Goal: Task Accomplishment & Management: Use online tool/utility

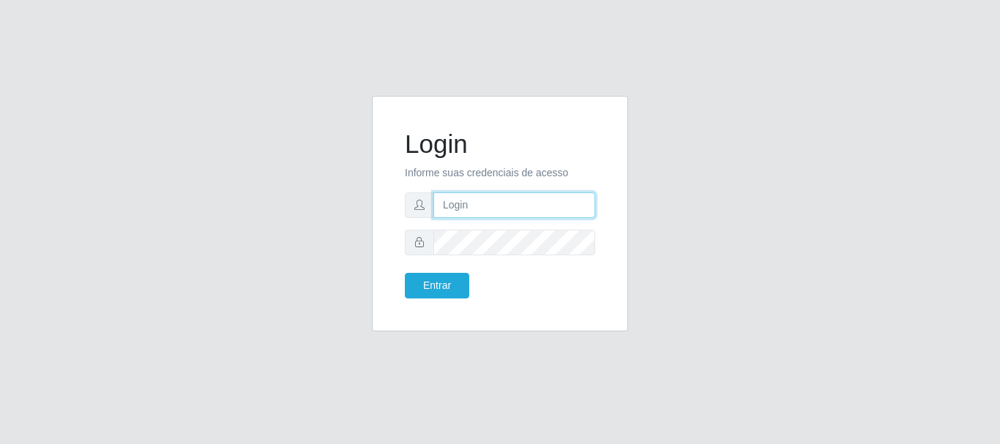
click at [480, 196] on input "text" at bounding box center [514, 205] width 162 height 26
type input "[EMAIL_ADDRESS][DOMAIN_NAME]"
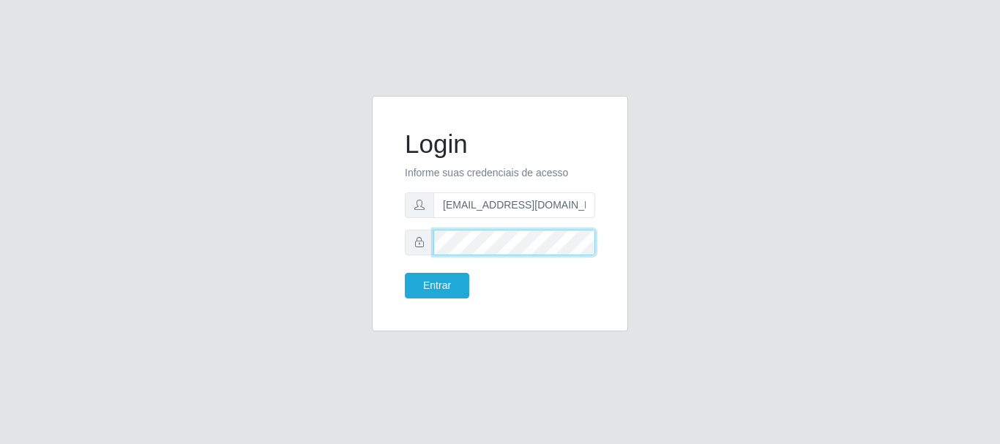
click at [405, 273] on button "Entrar" at bounding box center [437, 286] width 64 height 26
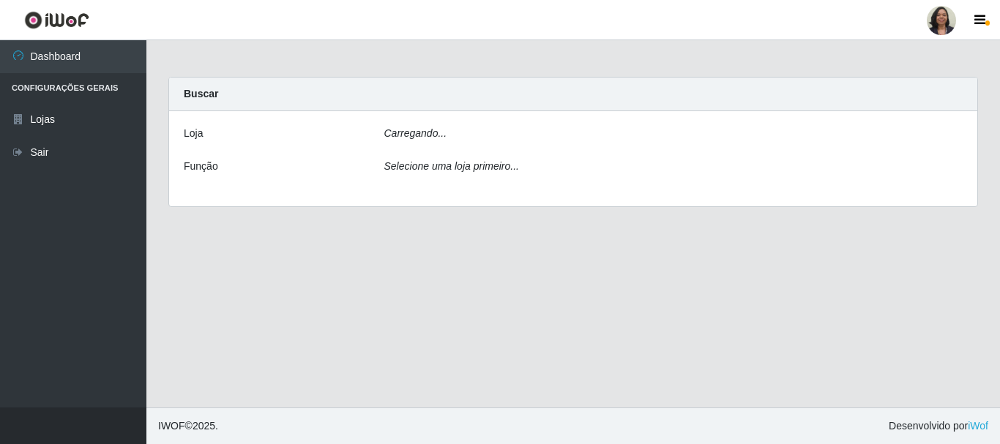
click at [438, 284] on main "Carregando... Buscar [PERSON_NAME]... Função Selecione uma loja primeiro..." at bounding box center [572, 223] width 853 height 367
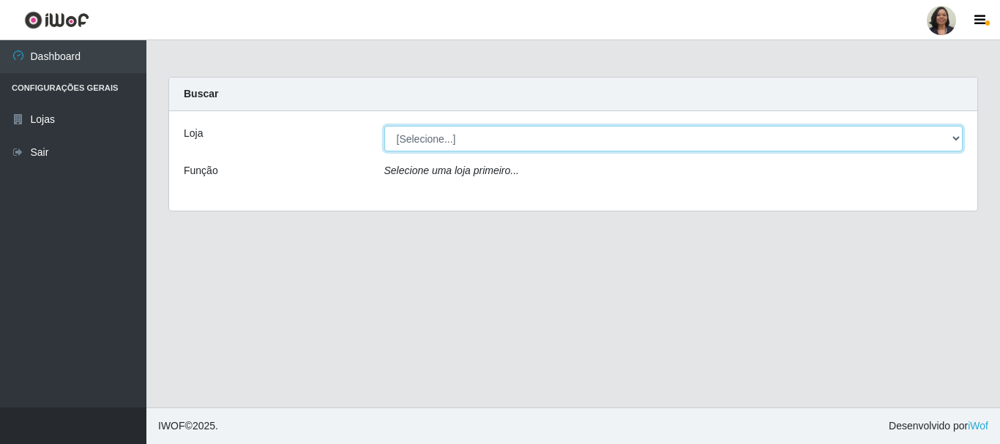
click at [959, 136] on select "[Selecione...] SuperFácil Atacado - Rodoviária" at bounding box center [673, 139] width 579 height 26
select select "400"
click at [384, 126] on select "[Selecione...] SuperFácil Atacado - Rodoviária" at bounding box center [673, 139] width 579 height 26
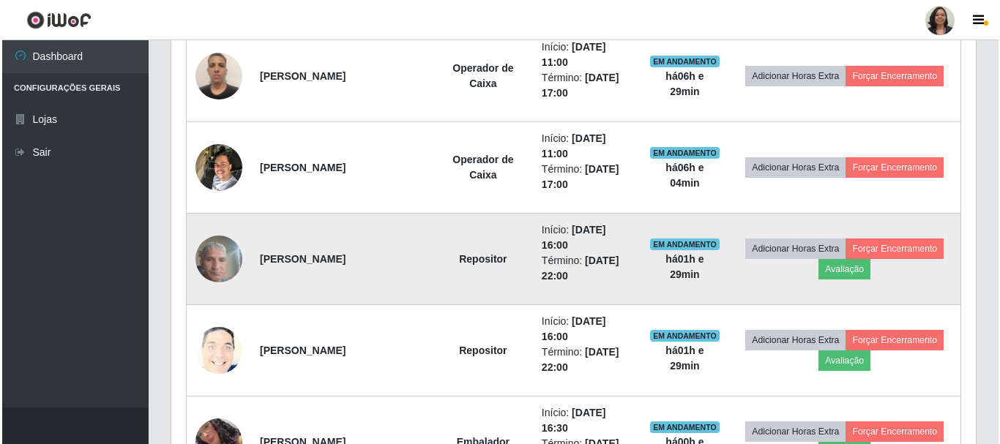
scroll to position [585, 0]
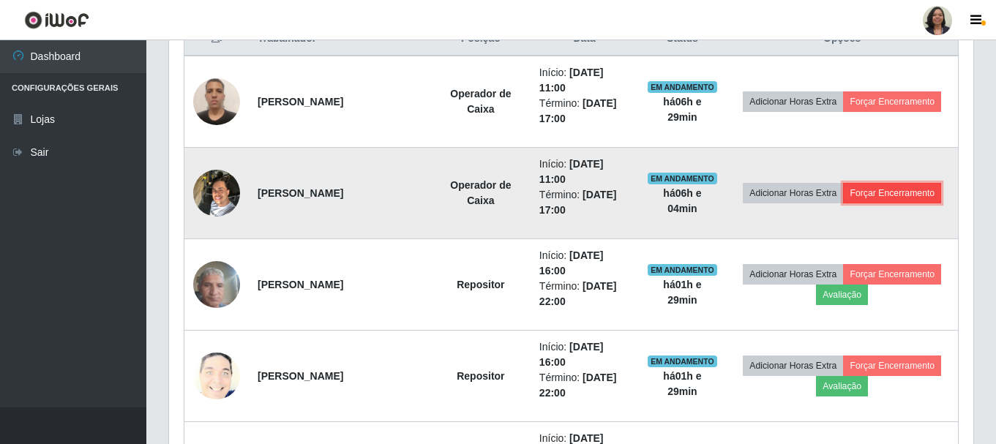
click at [880, 201] on button "Forçar Encerramento" at bounding box center [892, 193] width 98 height 20
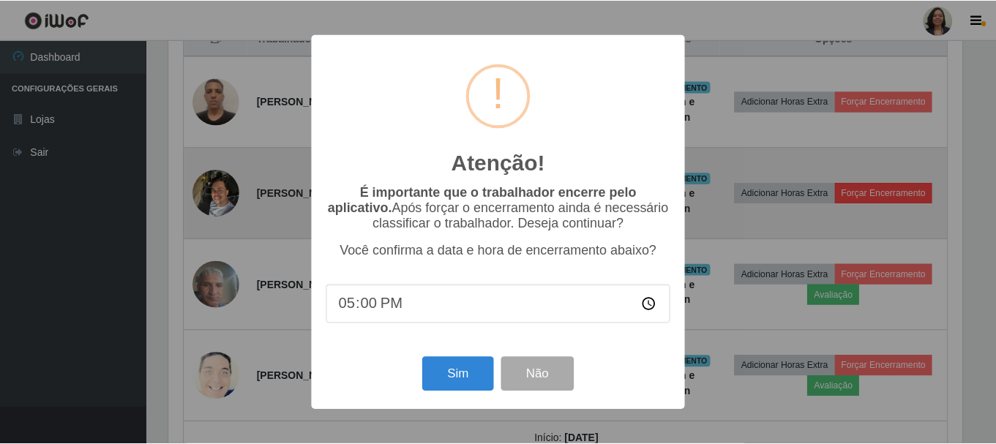
scroll to position [304, 797]
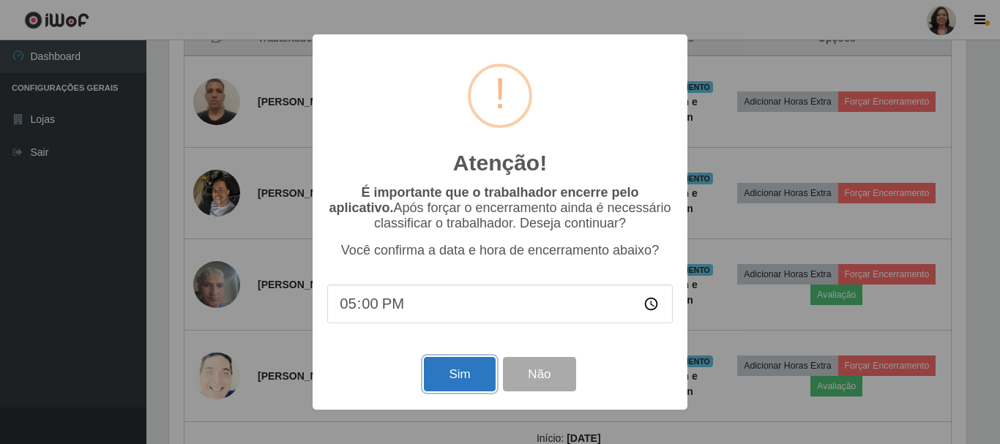
click at [471, 384] on button "Sim" at bounding box center [459, 374] width 71 height 34
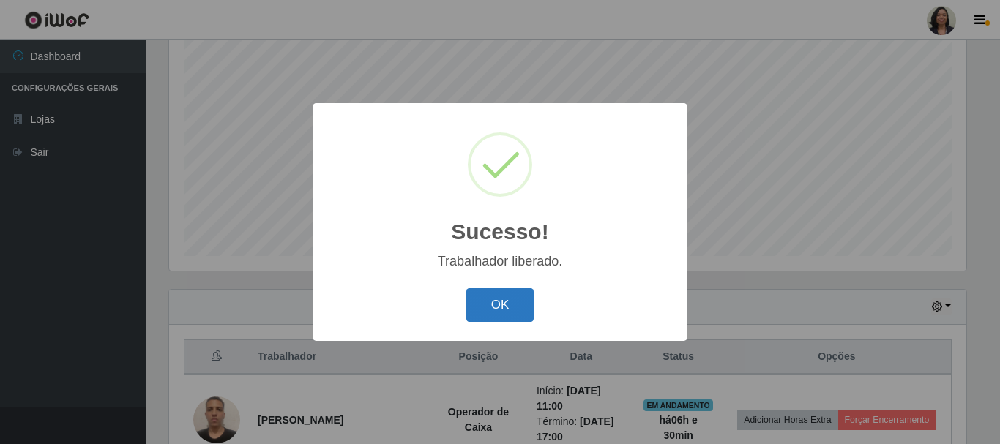
click at [498, 296] on button "OK" at bounding box center [500, 305] width 68 height 34
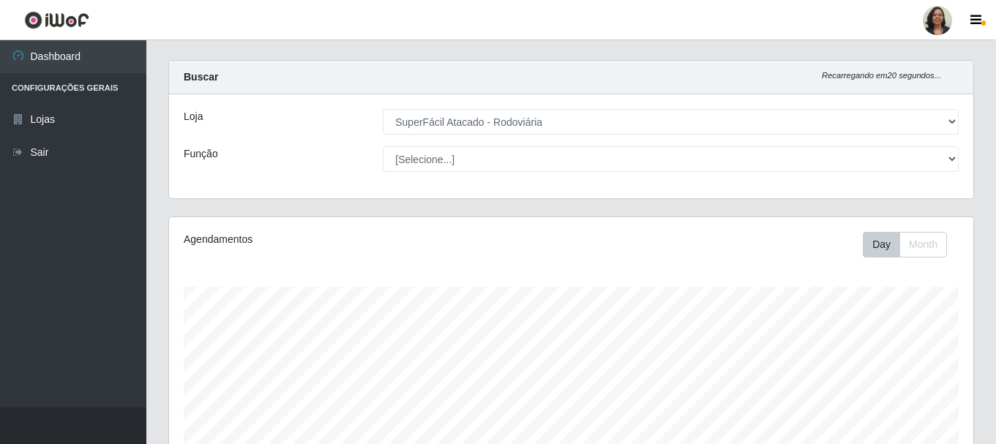
scroll to position [0, 0]
